Goal: Transaction & Acquisition: Purchase product/service

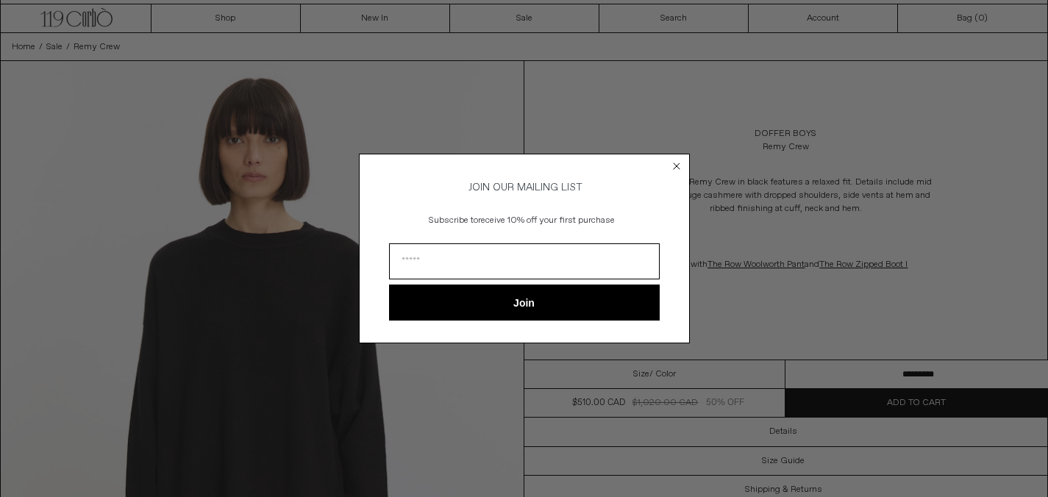
scroll to position [60, 0]
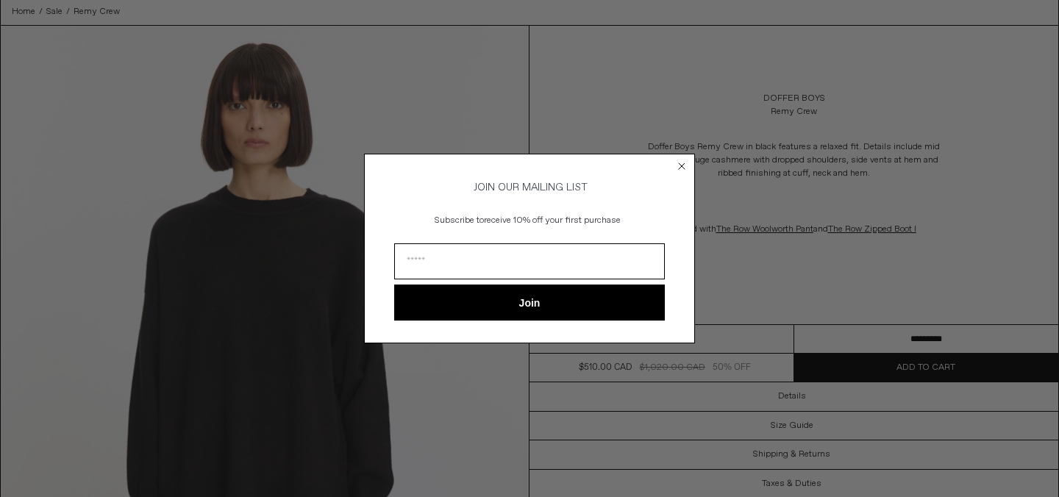
click at [682, 159] on circle "Close dialog" at bounding box center [682, 166] width 14 height 14
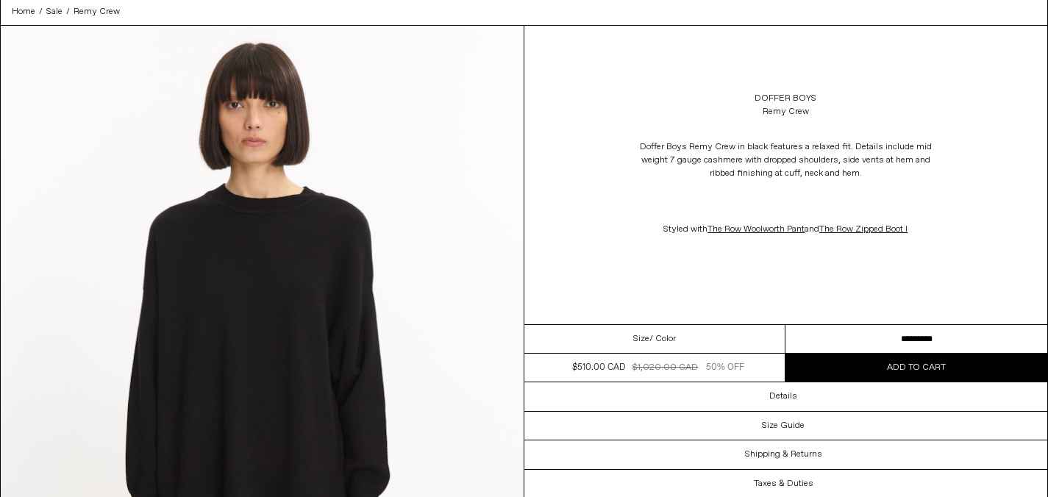
click at [904, 336] on select "**********" at bounding box center [916, 339] width 262 height 29
drag, startPoint x: 812, startPoint y: 107, endPoint x: 735, endPoint y: 91, distance: 78.0
click at [735, 91] on div "Doffer Boys Remy Crew" at bounding box center [786, 105] width 524 height 41
drag, startPoint x: 820, startPoint y: 112, endPoint x: 760, endPoint y: 94, distance: 62.8
click at [760, 94] on div "Doffer Boys Remy Crew" at bounding box center [786, 105] width 524 height 41
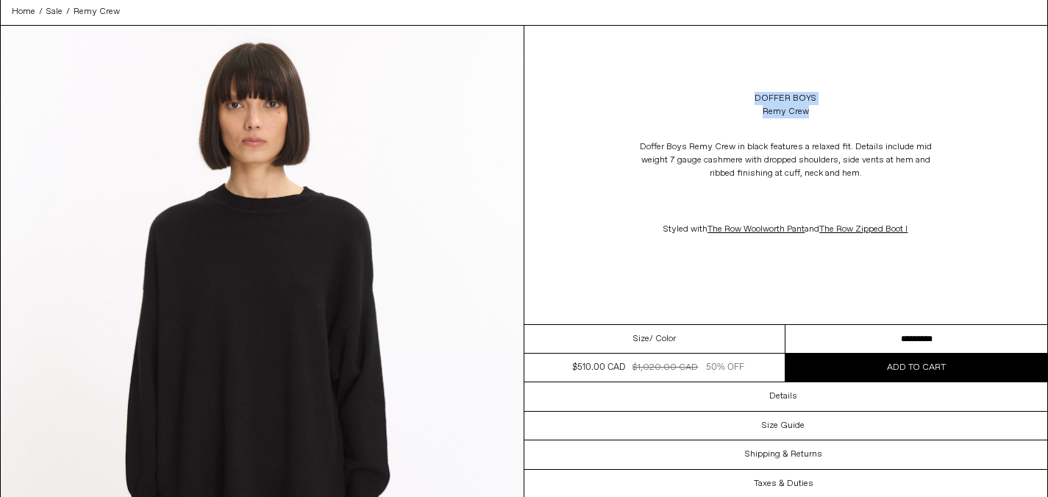
drag, startPoint x: 811, startPoint y: 109, endPoint x: 754, endPoint y: 100, distance: 58.0
click at [754, 99] on div "Doffer Boys Remy Crew" at bounding box center [786, 105] width 524 height 41
copy div "Doffer Boys Remy Crew"
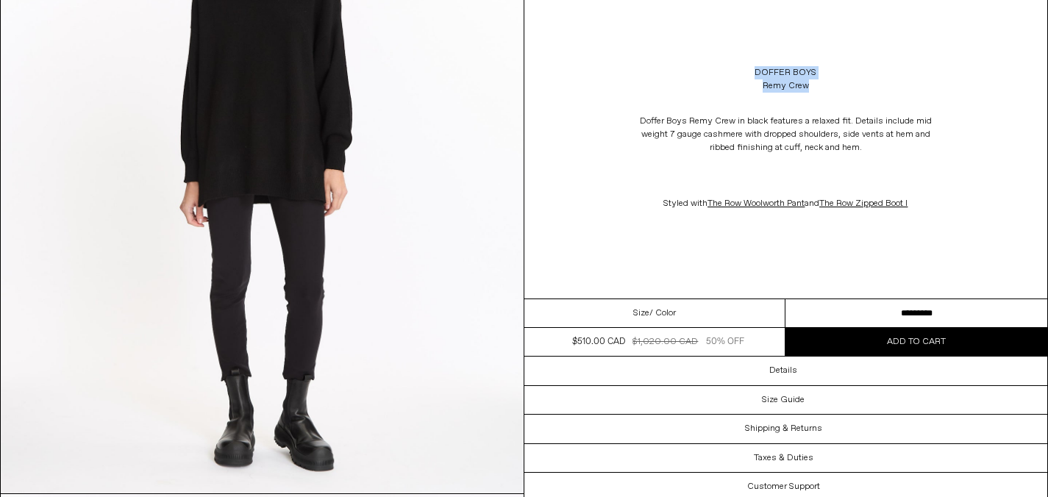
scroll to position [908, 0]
